Goal: Task Accomplishment & Management: Use online tool/utility

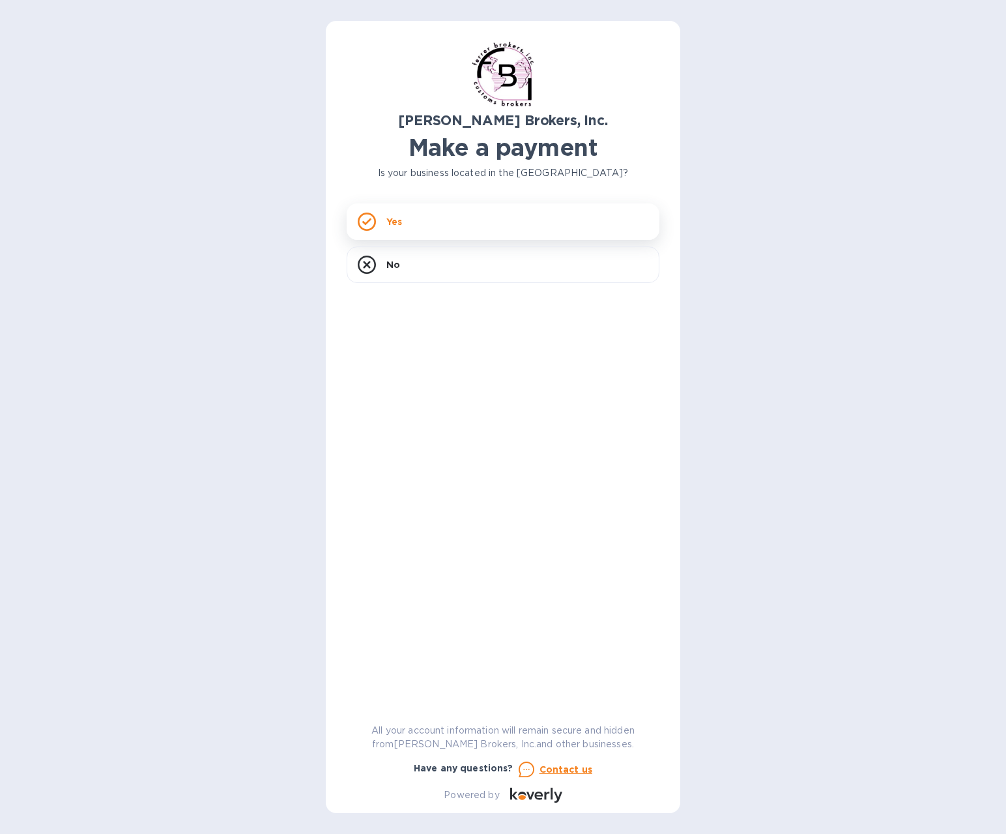
click at [427, 214] on div "Yes" at bounding box center [503, 221] width 313 height 37
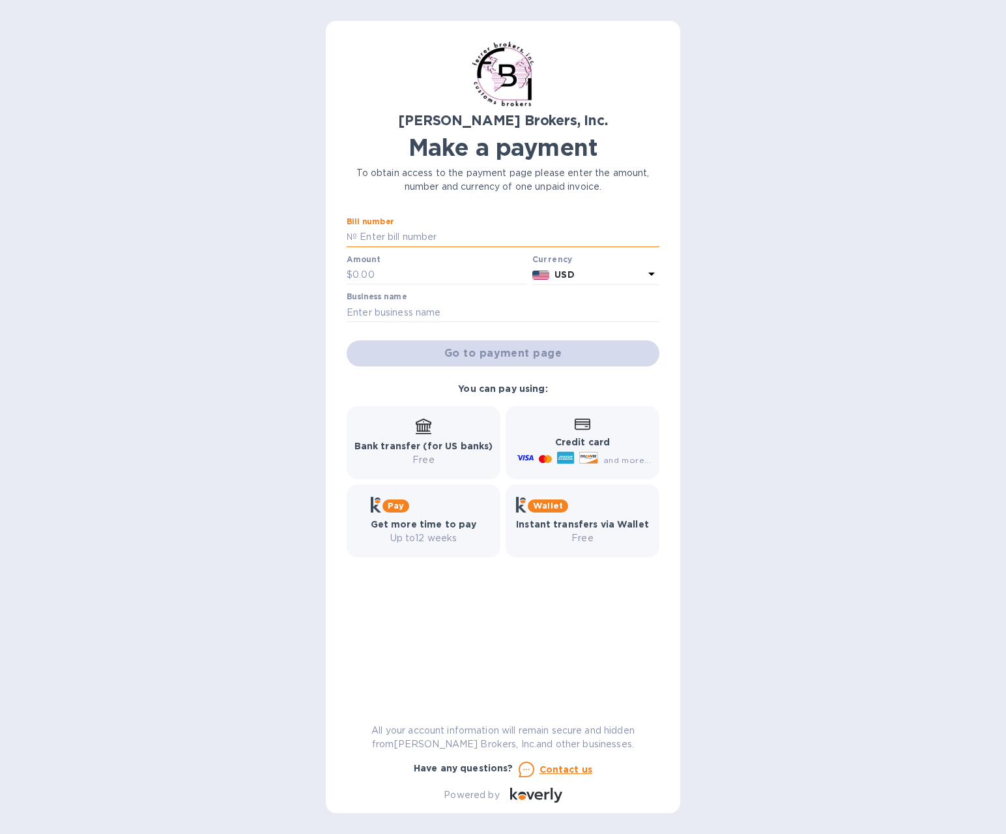
click at [419, 231] on input "text" at bounding box center [508, 237] width 302 height 20
click at [424, 231] on input "text" at bounding box center [508, 237] width 302 height 20
type input "297086"
click at [378, 274] on input "text" at bounding box center [440, 275] width 175 height 20
type input "160"
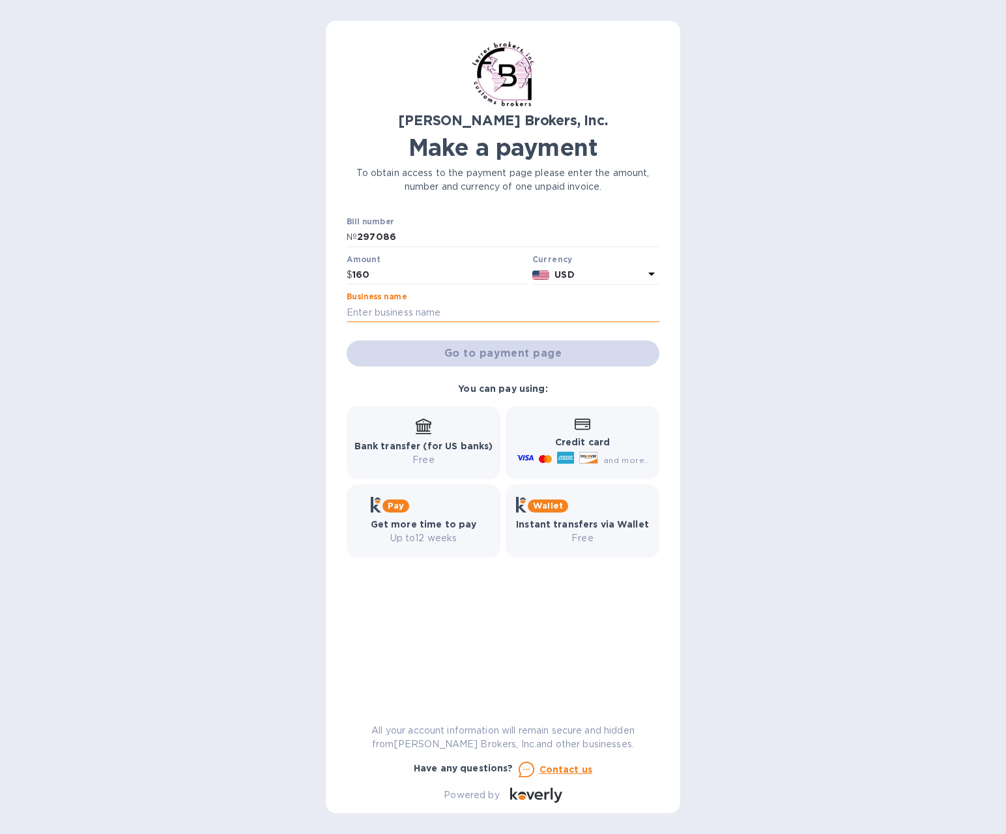
click at [441, 319] on input "text" at bounding box center [503, 312] width 313 height 20
type input "AFTParts"
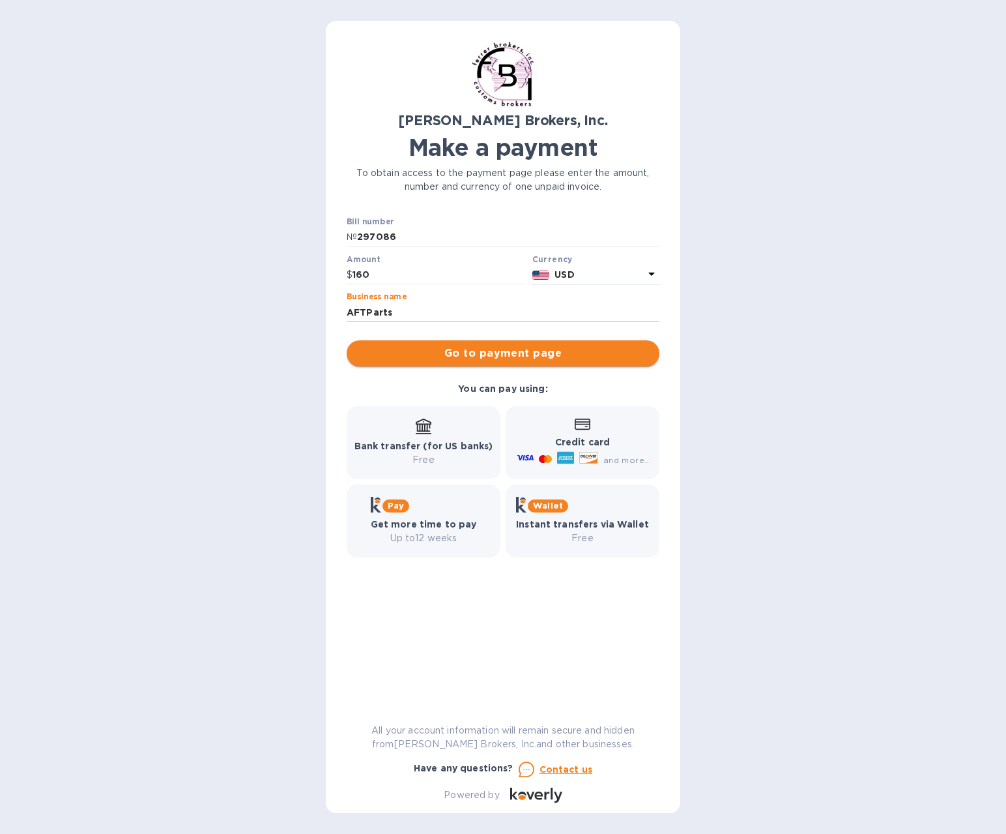
click at [479, 357] on span "Go to payment page" at bounding box center [503, 353] width 292 height 16
